Goal: Information Seeking & Learning: Learn about a topic

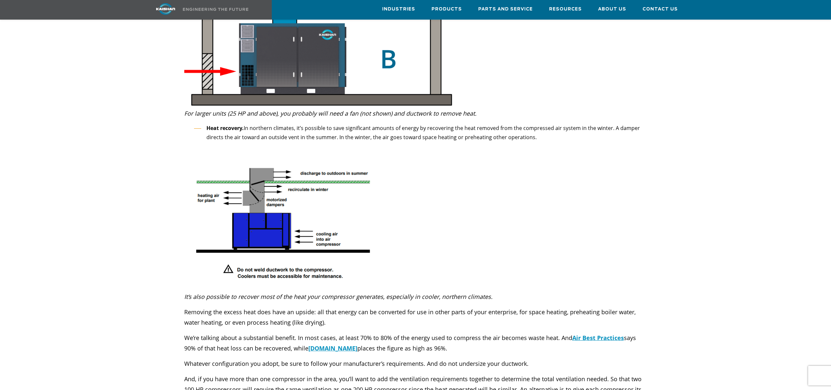
scroll to position [1737, 0]
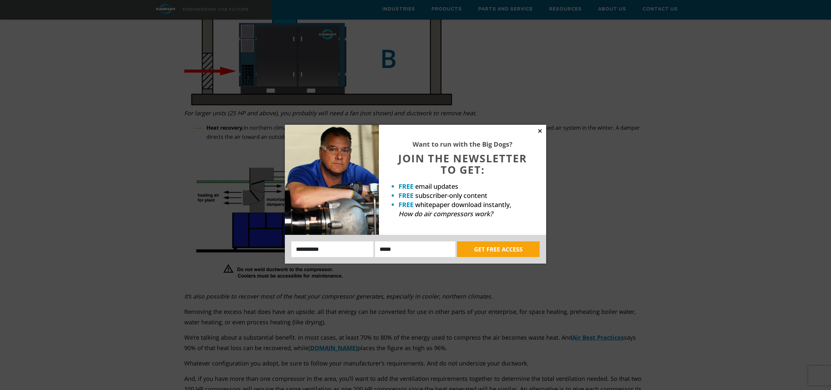
click at [540, 130] on icon at bounding box center [540, 131] width 4 height 4
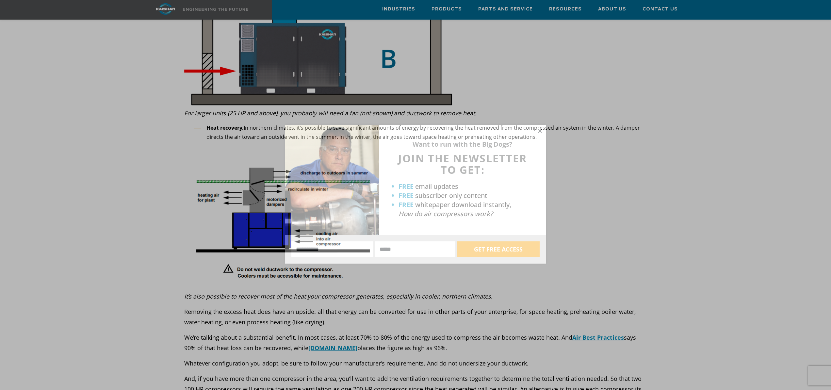
click at [540, 130] on icon at bounding box center [540, 131] width 4 height 4
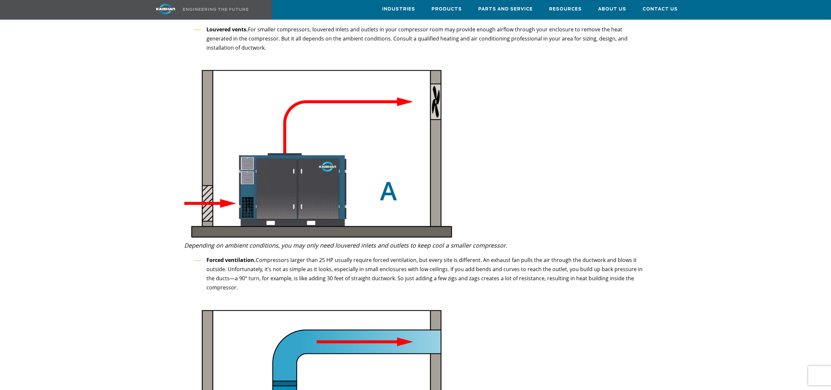
scroll to position [1361, 0]
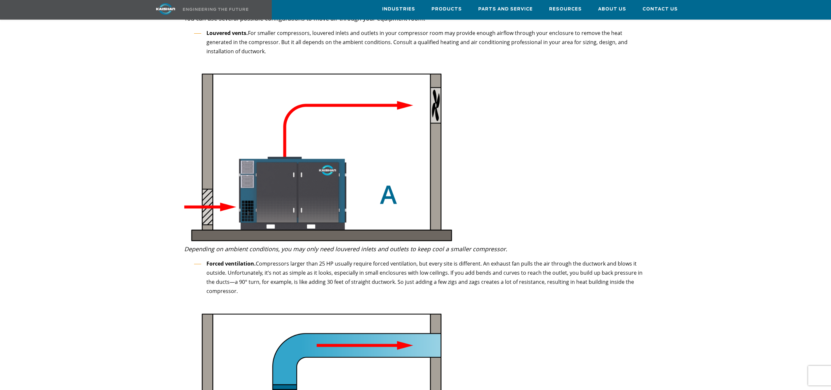
click at [286, 194] on img at bounding box center [321, 157] width 274 height 171
